Goal: Information Seeking & Learning: Learn about a topic

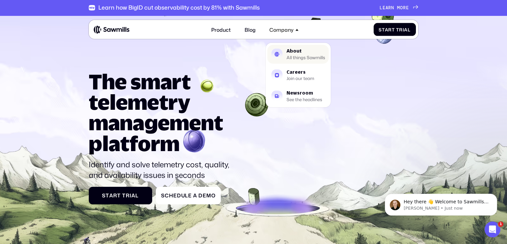
click at [287, 57] on div "All things Sawmills" at bounding box center [306, 57] width 39 height 4
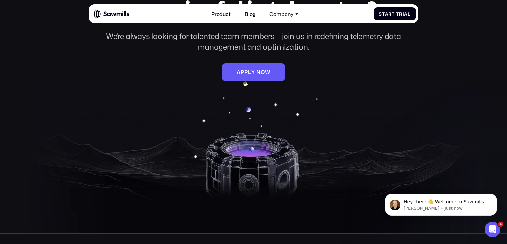
scroll to position [1002, 0]
